Goal: Task Accomplishment & Management: Manage account settings

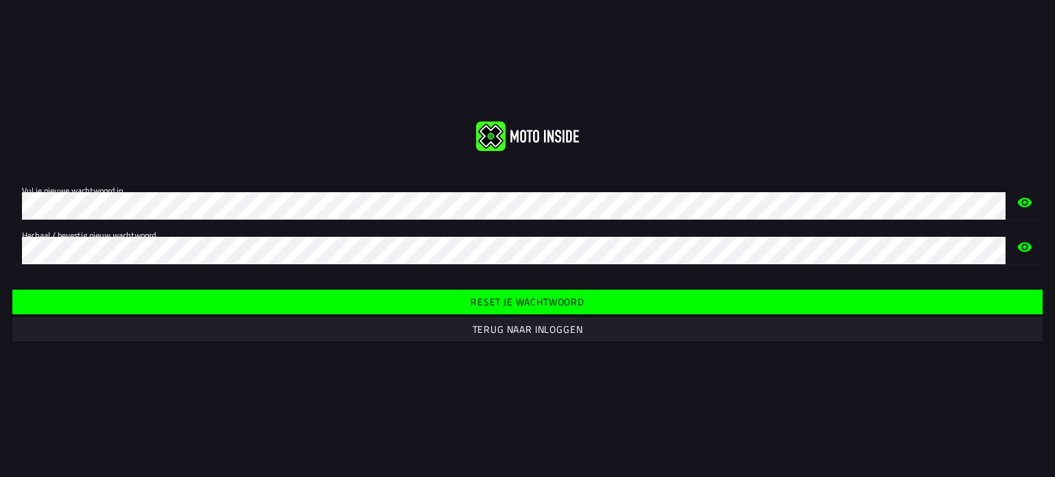
click at [0, 0] on slot "Reset je wachtwoord" at bounding box center [0, 0] width 0 height 0
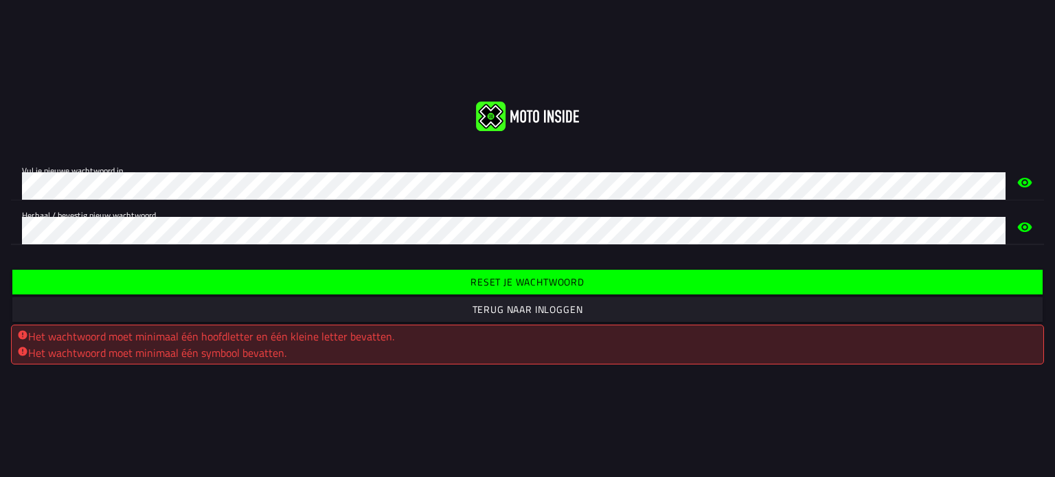
click at [0, 0] on slot "Reset je wachtwoord" at bounding box center [0, 0] width 0 height 0
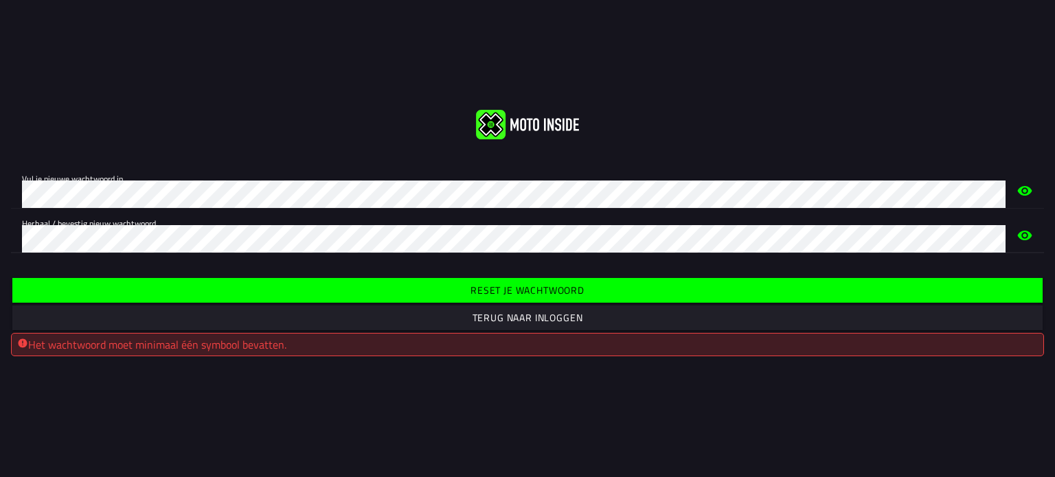
click at [409, 284] on span "Reset je wachtwoord" at bounding box center [527, 290] width 1009 height 25
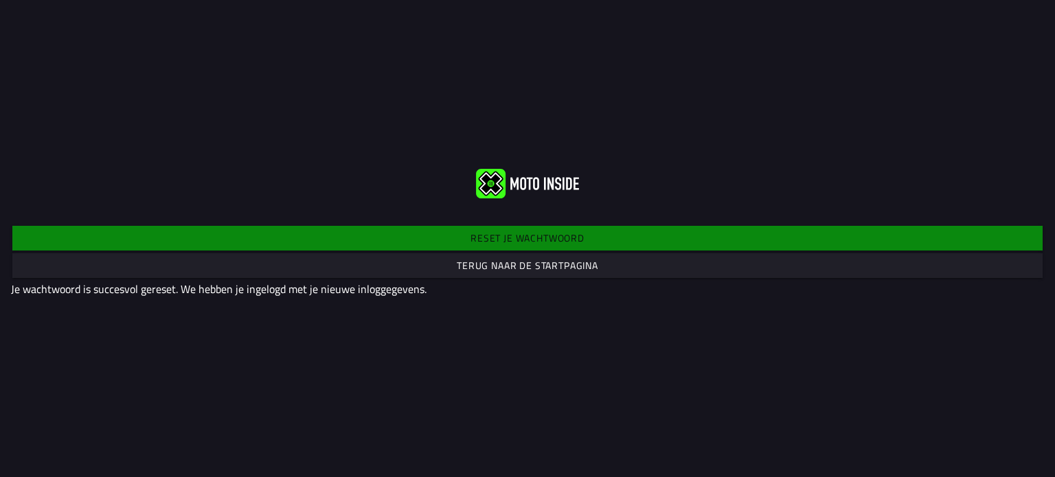
click at [0, 0] on slot "Terug naar de startpagina" at bounding box center [0, 0] width 0 height 0
